Goal: Go to known website: Go to known website

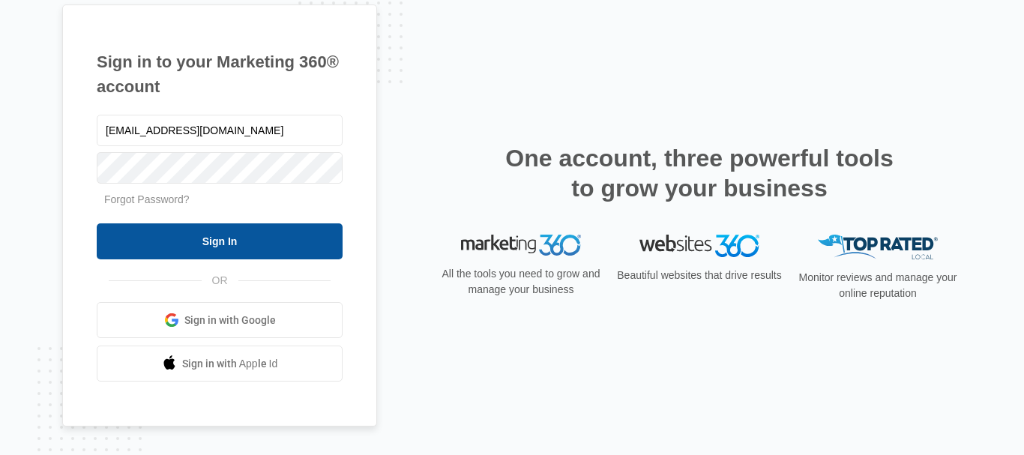
click at [163, 251] on input "Sign In" at bounding box center [220, 241] width 246 height 36
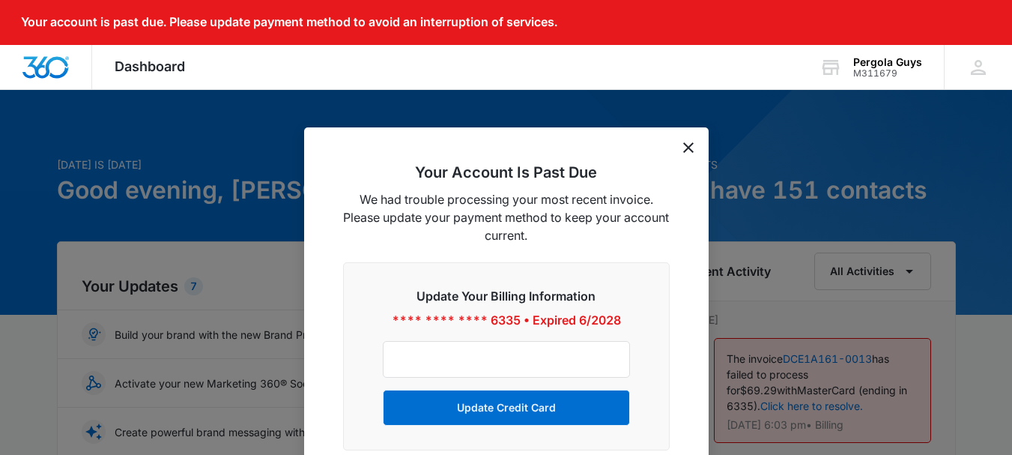
click at [690, 145] on icon "dismiss this dialog" at bounding box center [688, 147] width 10 height 10
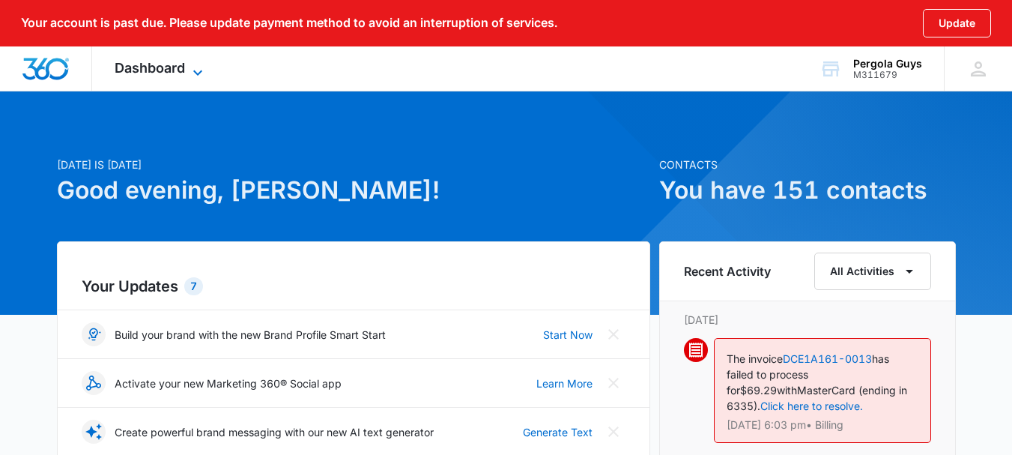
click at [196, 74] on icon at bounding box center [198, 73] width 18 height 18
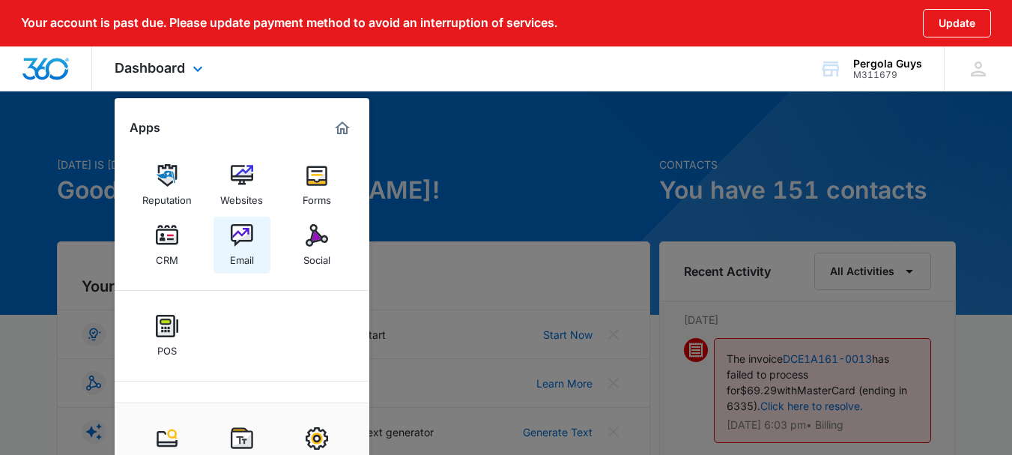
click at [234, 256] on div "Email" at bounding box center [242, 256] width 24 height 19
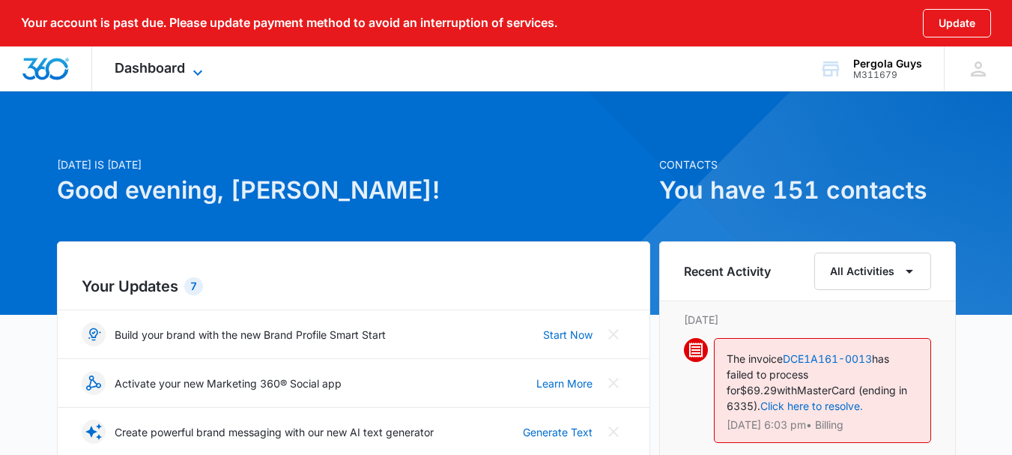
click at [195, 72] on div "Dashboard Apps Reputation Websites Forms CRM Email Social POS Content Ads Intel…" at bounding box center [506, 68] width 1012 height 45
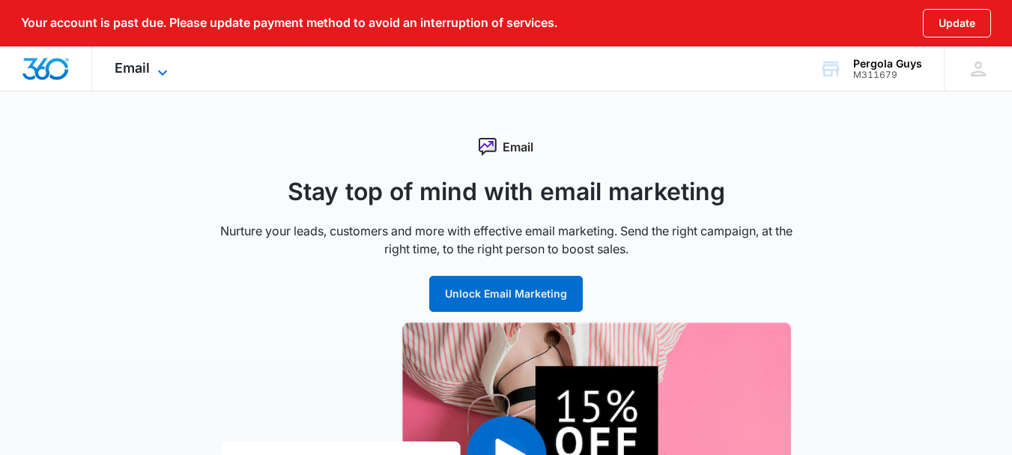
click at [162, 62] on div "Email Apps Reputation Websites Forms CRM Email Social POS Content Ads Intellige…" at bounding box center [143, 68] width 102 height 44
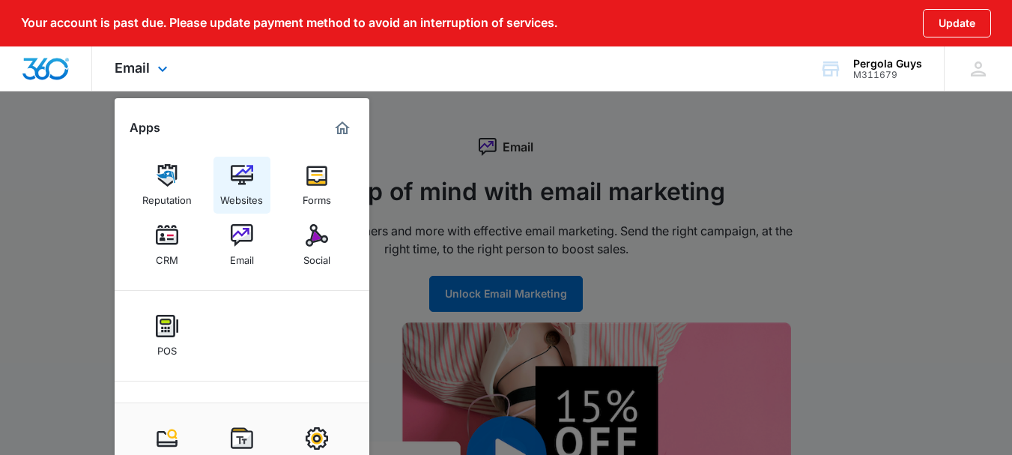
click at [250, 193] on div "Websites" at bounding box center [241, 196] width 43 height 19
